Goal: Transaction & Acquisition: Purchase product/service

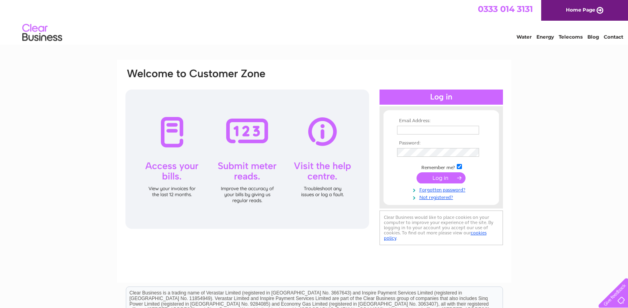
type input "graeme@whrmccartney.com"
click at [441, 179] on input "submit" at bounding box center [440, 177] width 49 height 11
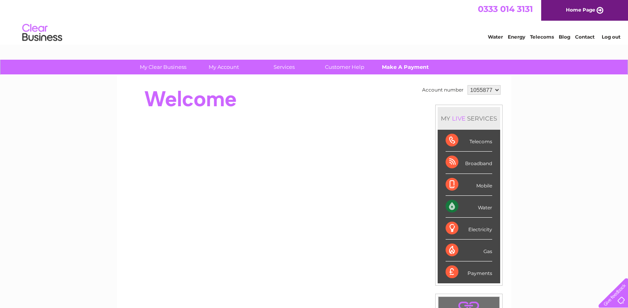
click at [405, 65] on link "Make A Payment" at bounding box center [405, 67] width 66 height 15
